Goal: Information Seeking & Learning: Find specific fact

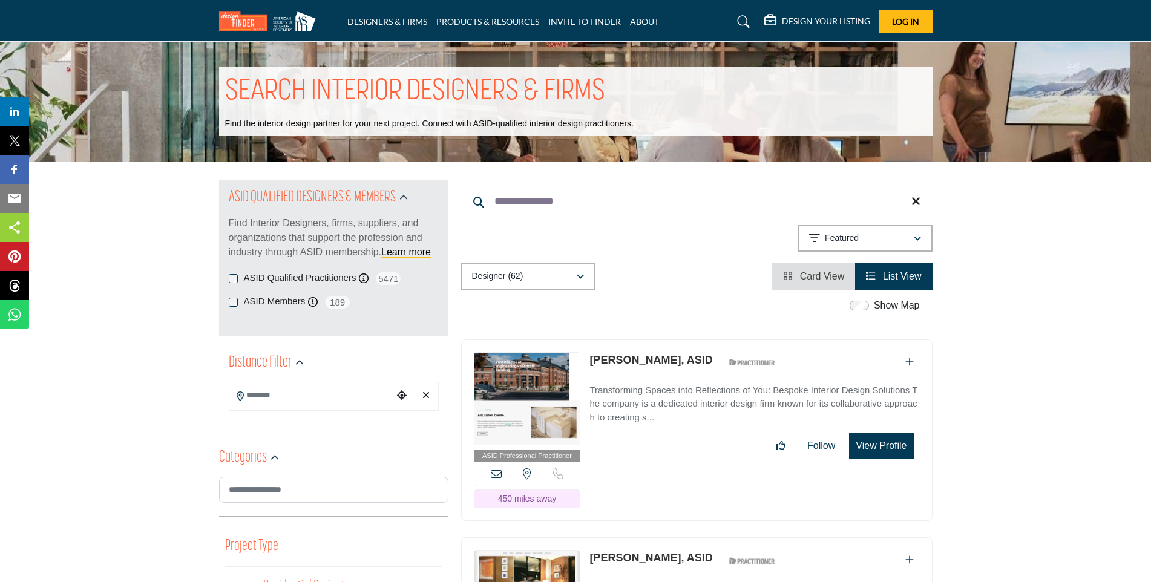
click at [583, 195] on input "**********" at bounding box center [696, 201] width 471 height 29
paste input "Search Keyword"
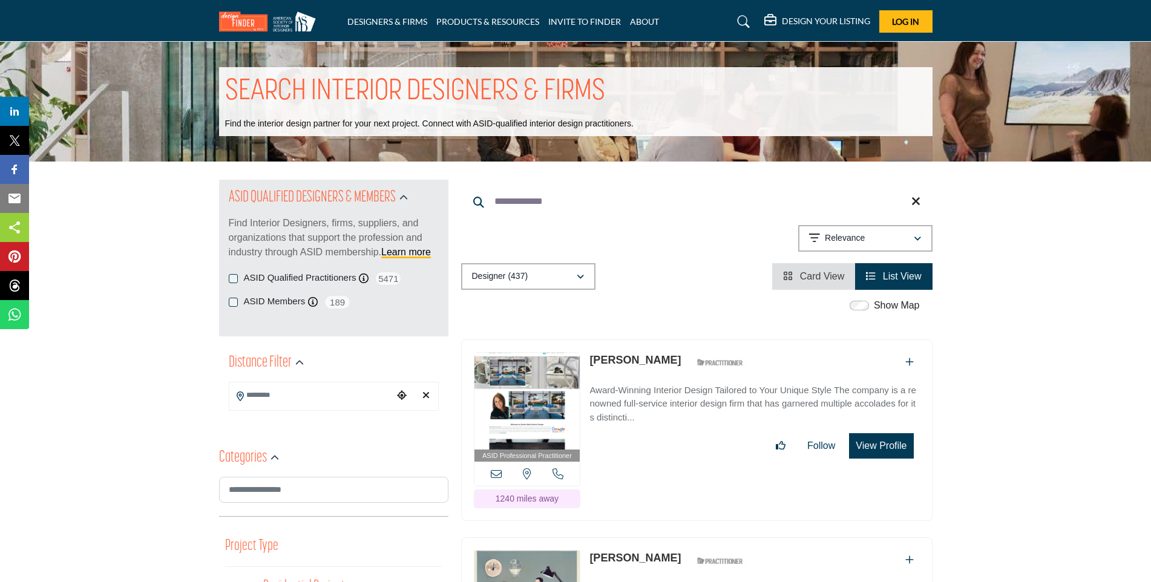
type input "**********"
click at [244, 307] on label "ASID Members" at bounding box center [275, 302] width 62 height 14
